Goal: Information Seeking & Learning: Understand process/instructions

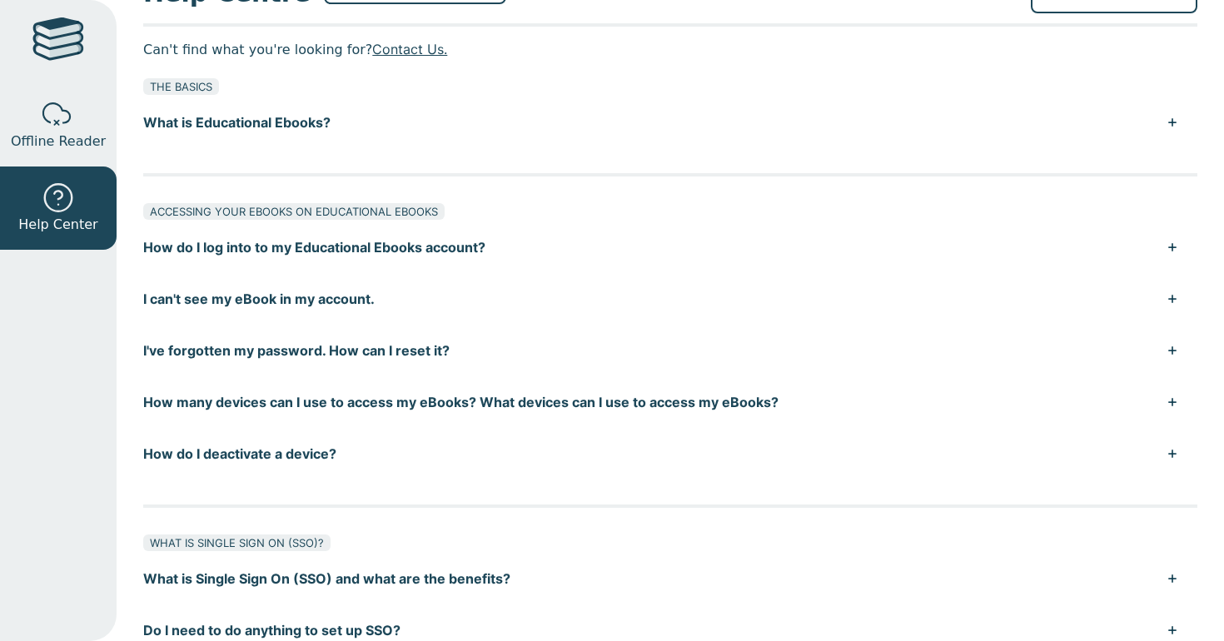
scroll to position [63, 0]
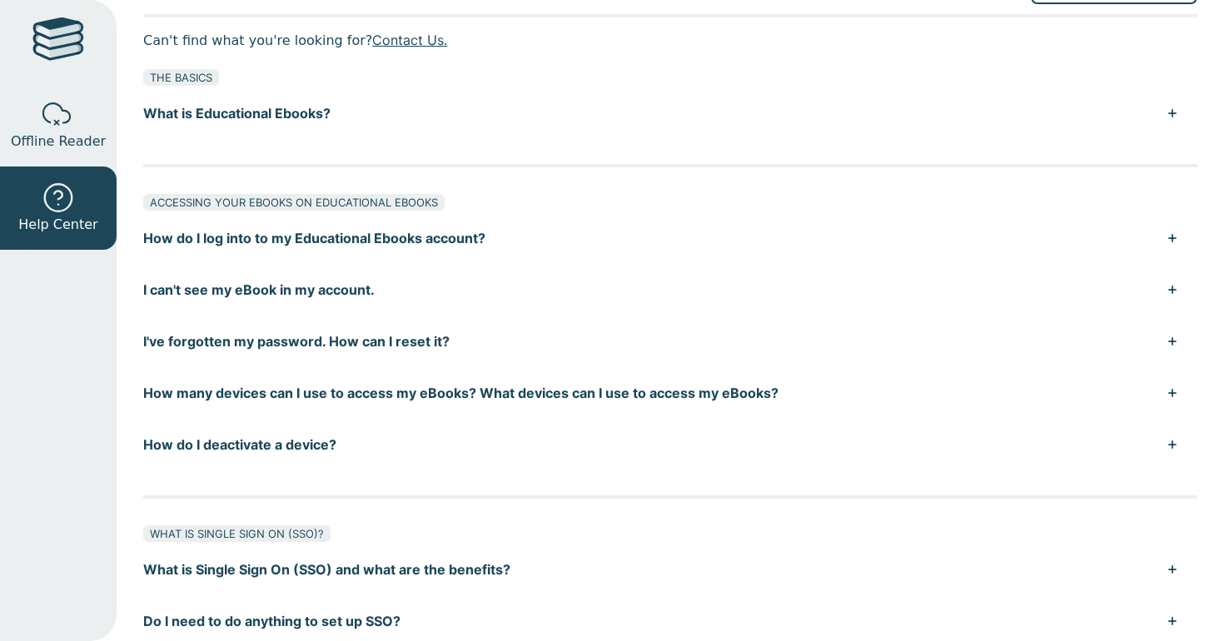
click at [468, 225] on button "How do I log into to my Educational Ebooks account?" at bounding box center [670, 238] width 1054 height 52
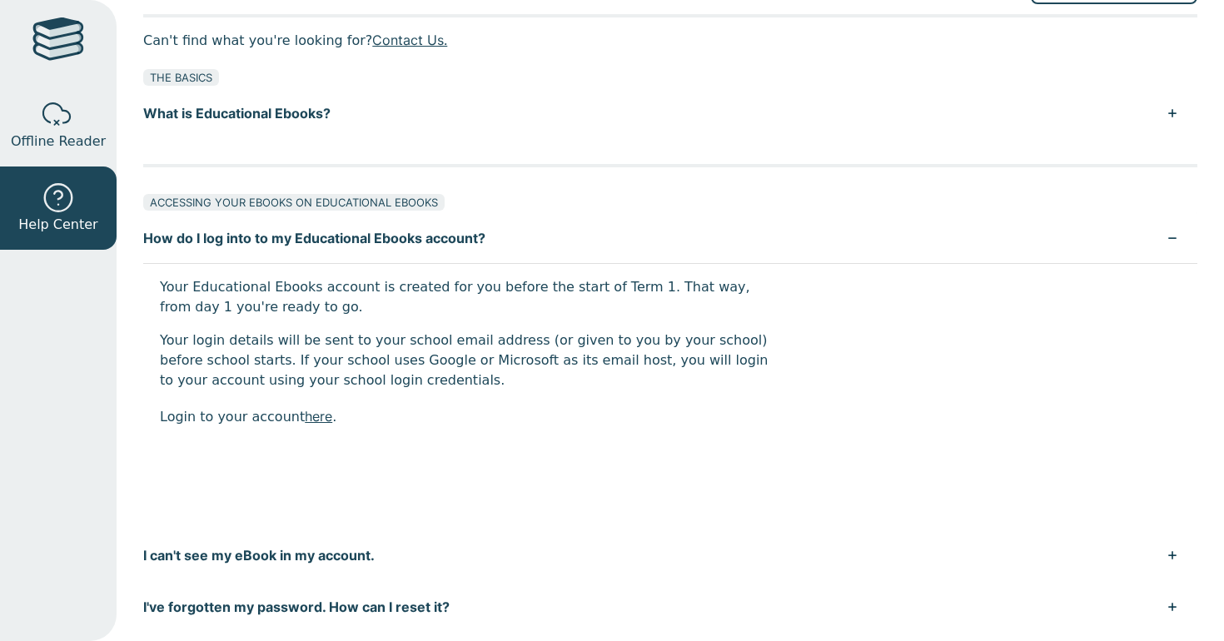
click at [456, 241] on button "How do I log into to my Educational Ebooks account?" at bounding box center [670, 238] width 1054 height 52
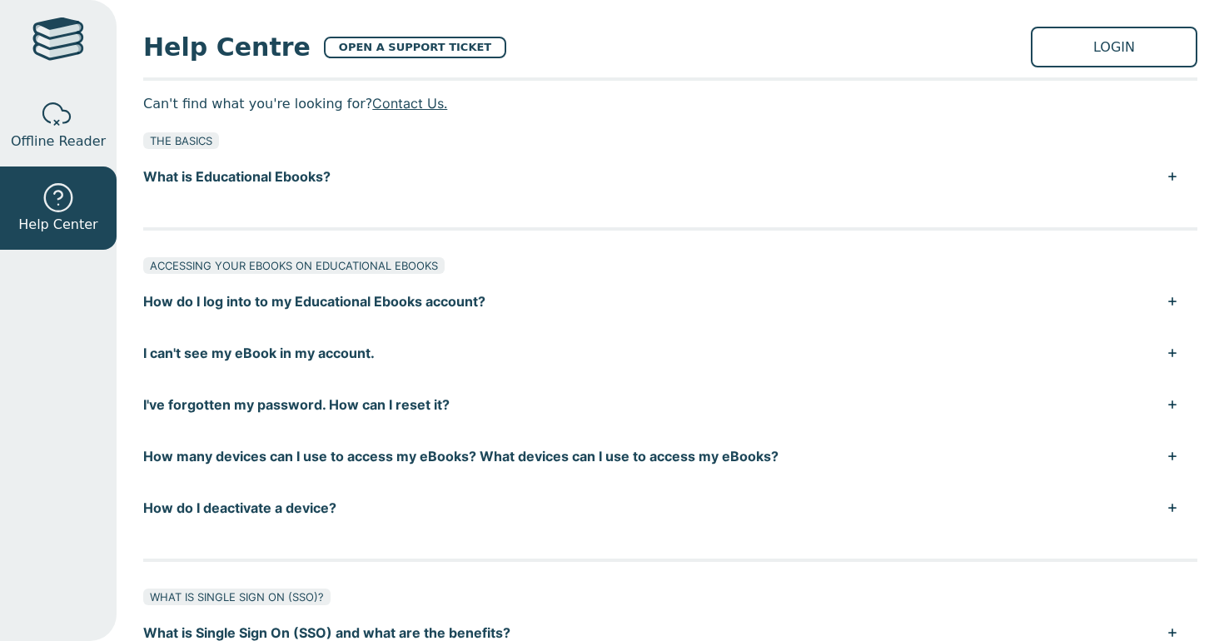
scroll to position [0, 0]
click at [1084, 60] on link "LOGIN" at bounding box center [1114, 47] width 167 height 41
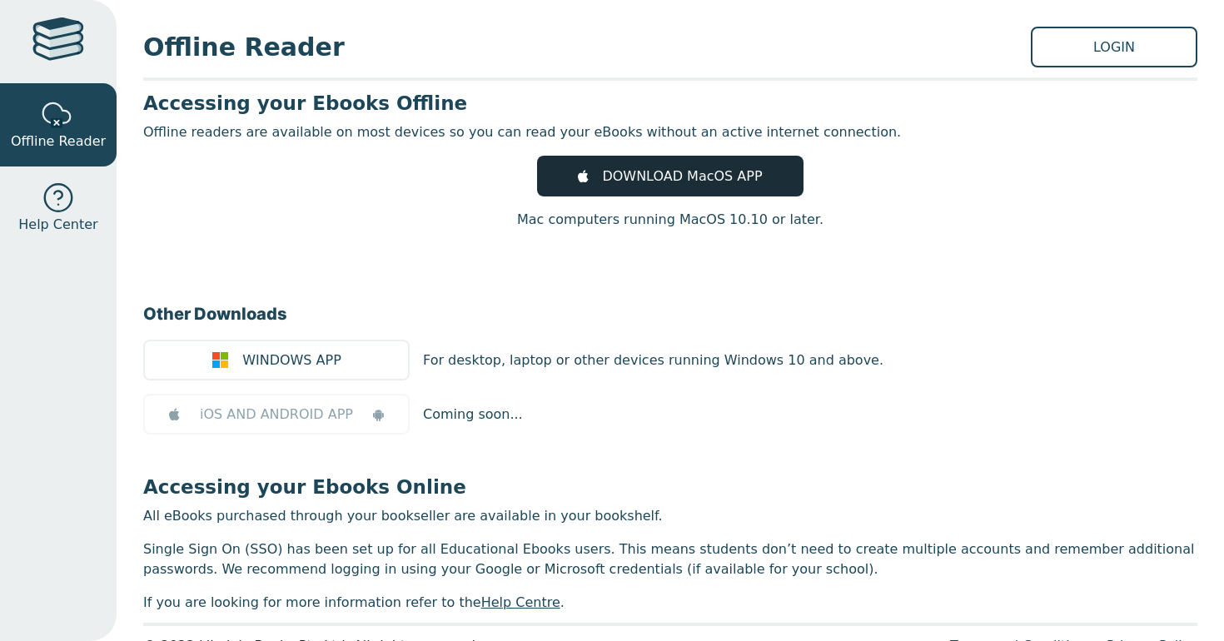
click at [703, 170] on span "DOWNLOAD MacOS APP" at bounding box center [682, 177] width 160 height 20
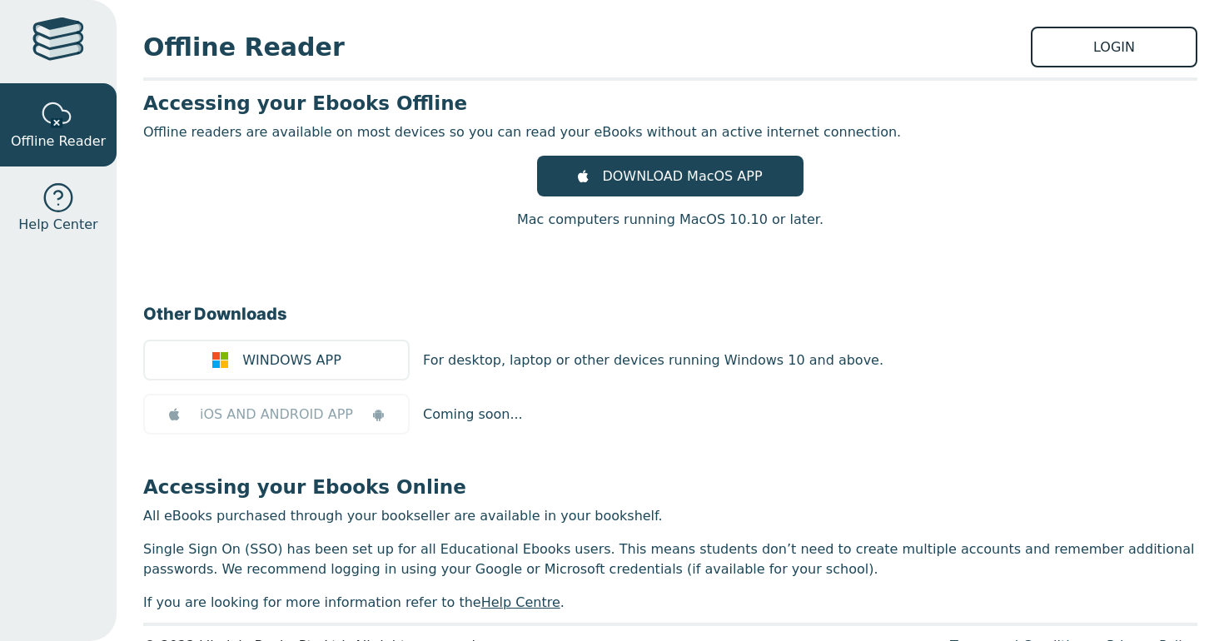
click at [1048, 63] on link "LOGIN" at bounding box center [1114, 47] width 167 height 41
click at [63, 52] on div at bounding box center [58, 41] width 52 height 48
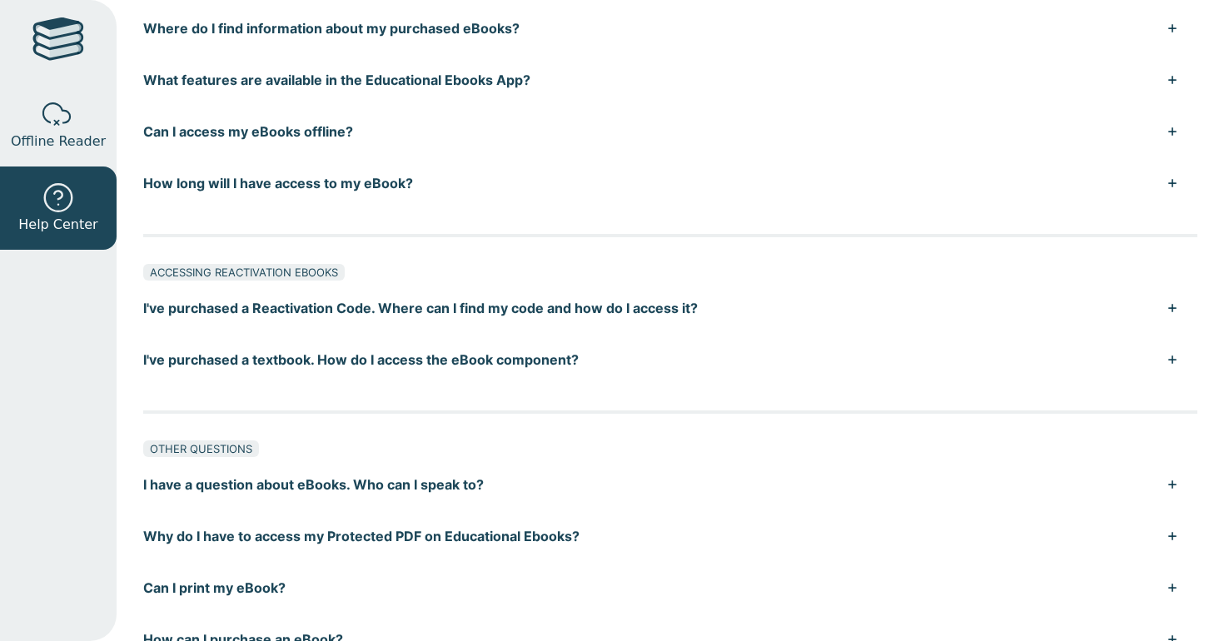
scroll to position [835, 0]
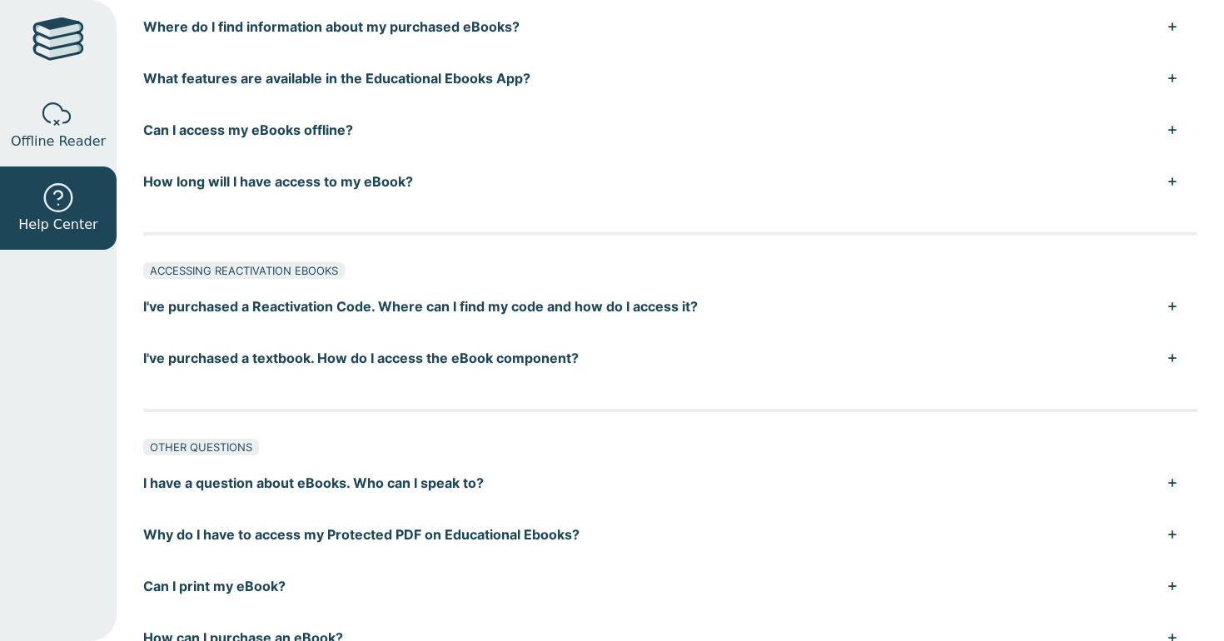
click at [454, 365] on button "I've purchased a textbook. How do I access the eBook component?" at bounding box center [670, 358] width 1054 height 52
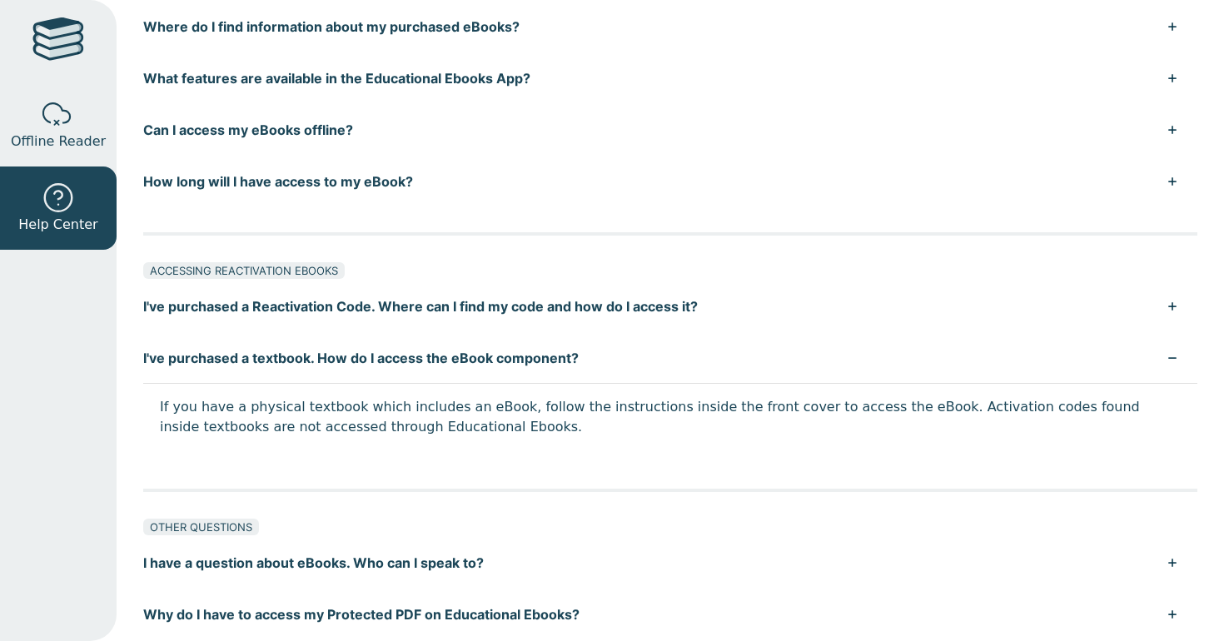
click at [434, 316] on button "I've purchased a Reactivation Code. Where can I find my code and how do I acces…" at bounding box center [670, 307] width 1054 height 52
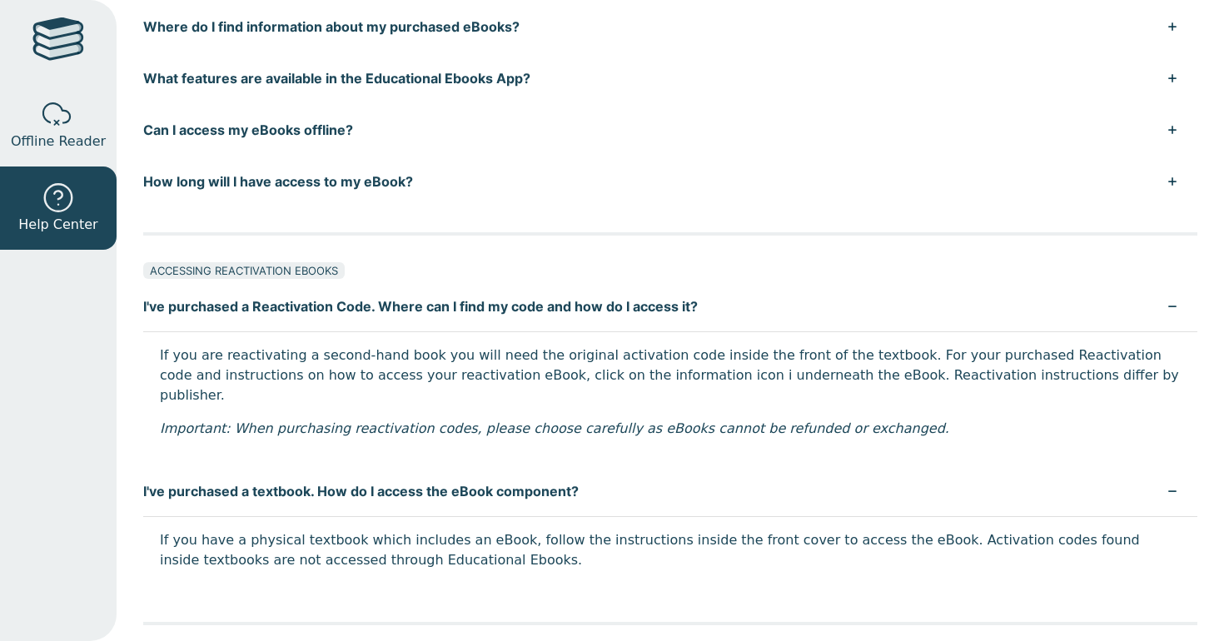
click at [436, 311] on button "I've purchased a Reactivation Code. Where can I find my code and how do I acces…" at bounding box center [670, 307] width 1054 height 52
